Goal: Find specific page/section: Find specific page/section

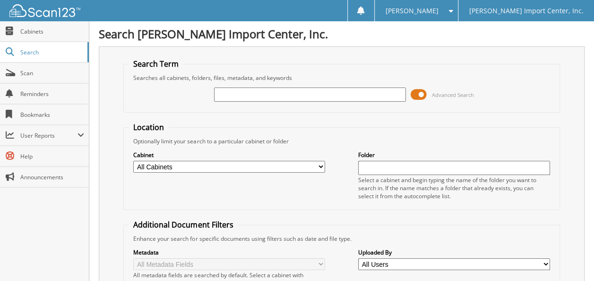
click at [242, 96] on input "text" at bounding box center [310, 94] width 192 height 14
type input "2557712"
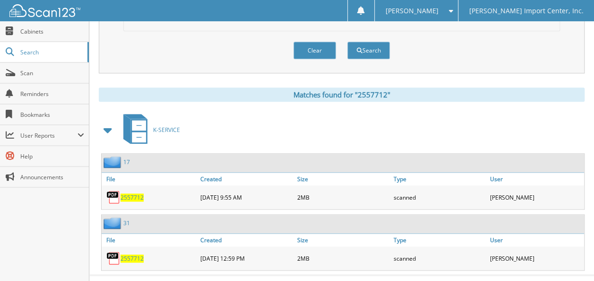
scroll to position [349, 0]
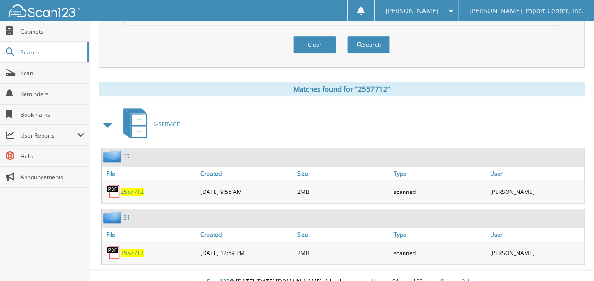
click at [132, 187] on span "2557712" at bounding box center [131, 191] width 23 height 8
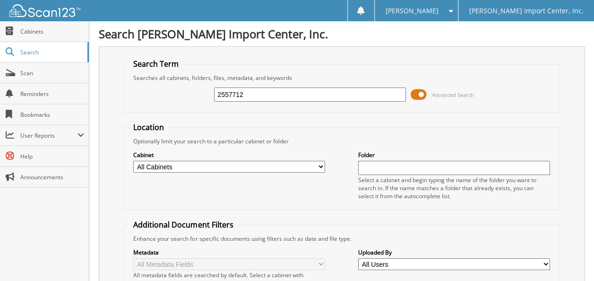
scroll to position [0, 0]
click at [269, 94] on input "2557712" at bounding box center [310, 94] width 192 height 14
type input "2"
type input "2559417"
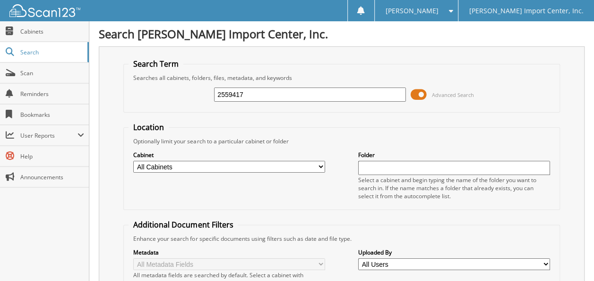
click at [256, 85] on div "2559417 Advanced Search" at bounding box center [341, 95] width 426 height 26
click at [255, 87] on input "2559417" at bounding box center [310, 94] width 192 height 14
type input "2"
type input "2558789"
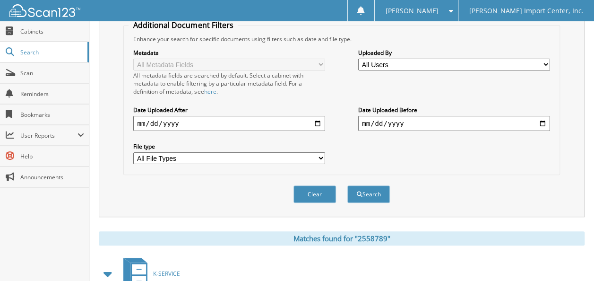
scroll to position [283, 0]
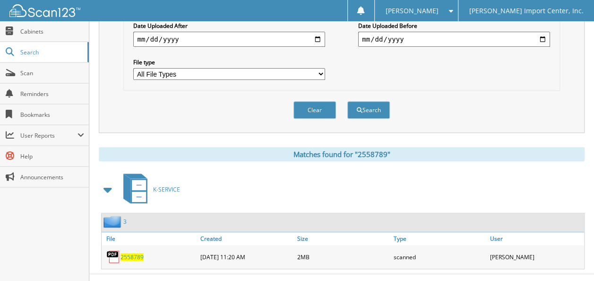
click at [130, 253] on span "2558789" at bounding box center [131, 257] width 23 height 8
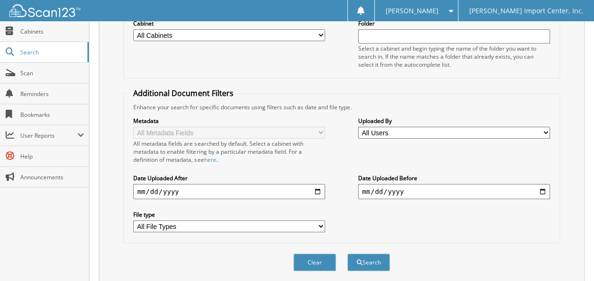
scroll to position [0, 0]
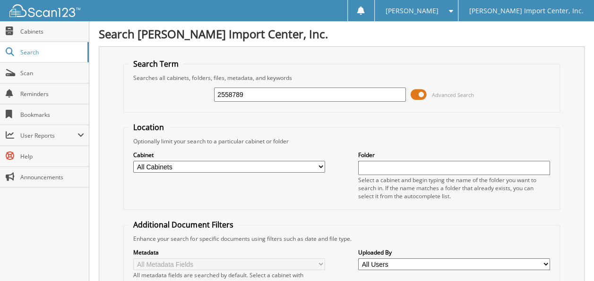
click at [259, 85] on div "2558789 Advanced Search" at bounding box center [341, 95] width 426 height 26
click at [251, 100] on input "2558789" at bounding box center [310, 94] width 192 height 14
type input "2558333"
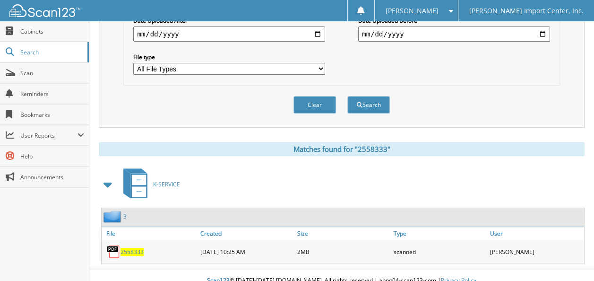
scroll to position [289, 0]
click at [136, 247] on span "2558333" at bounding box center [131, 251] width 23 height 8
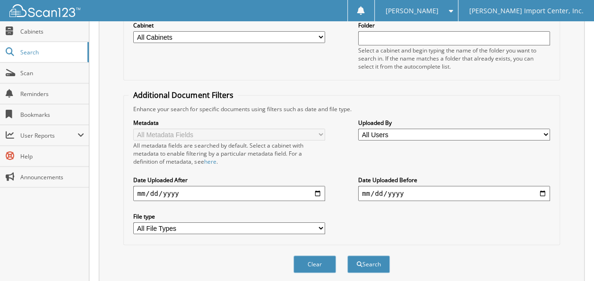
scroll to position [53, 0]
